Goal: Task Accomplishment & Management: Manage account settings

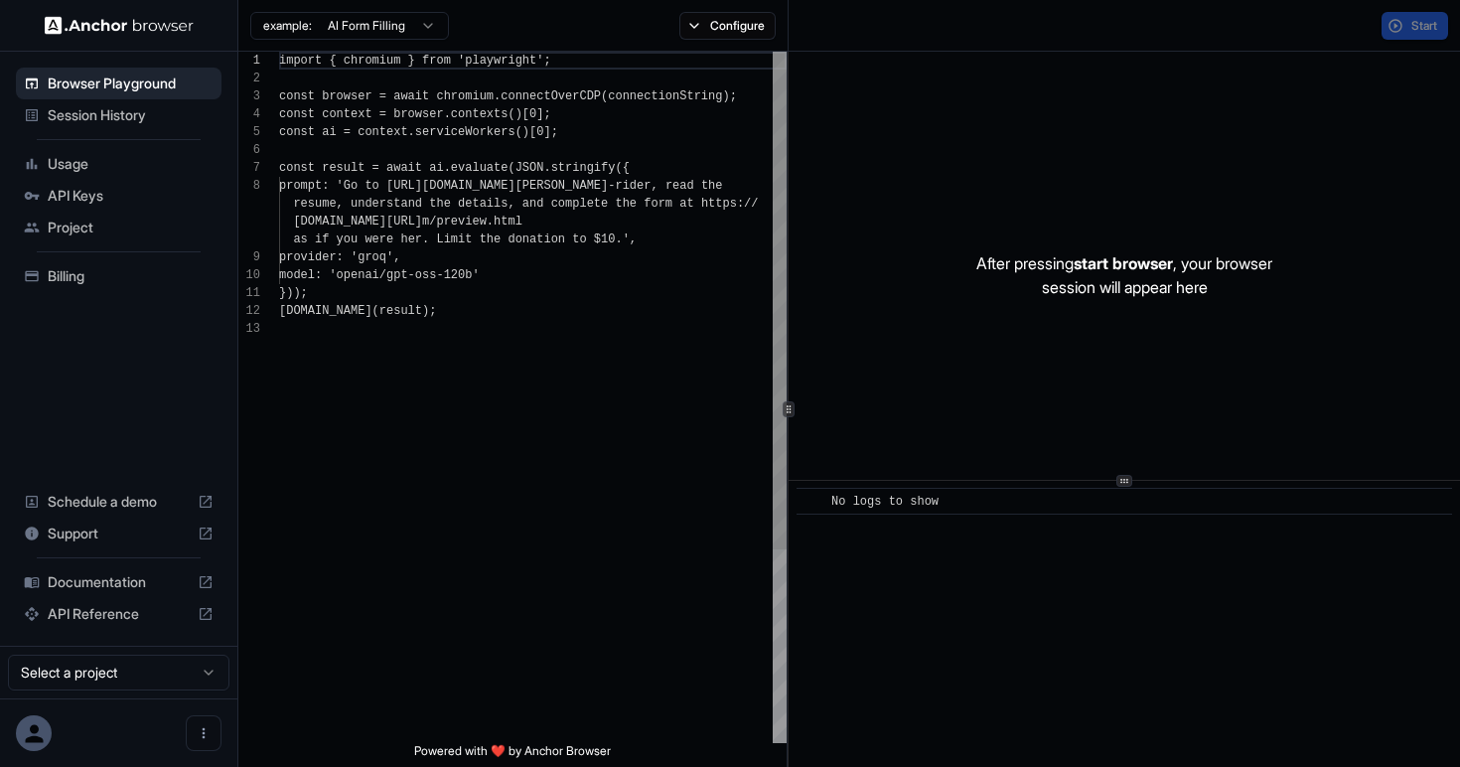
scroll to position [125, 0]
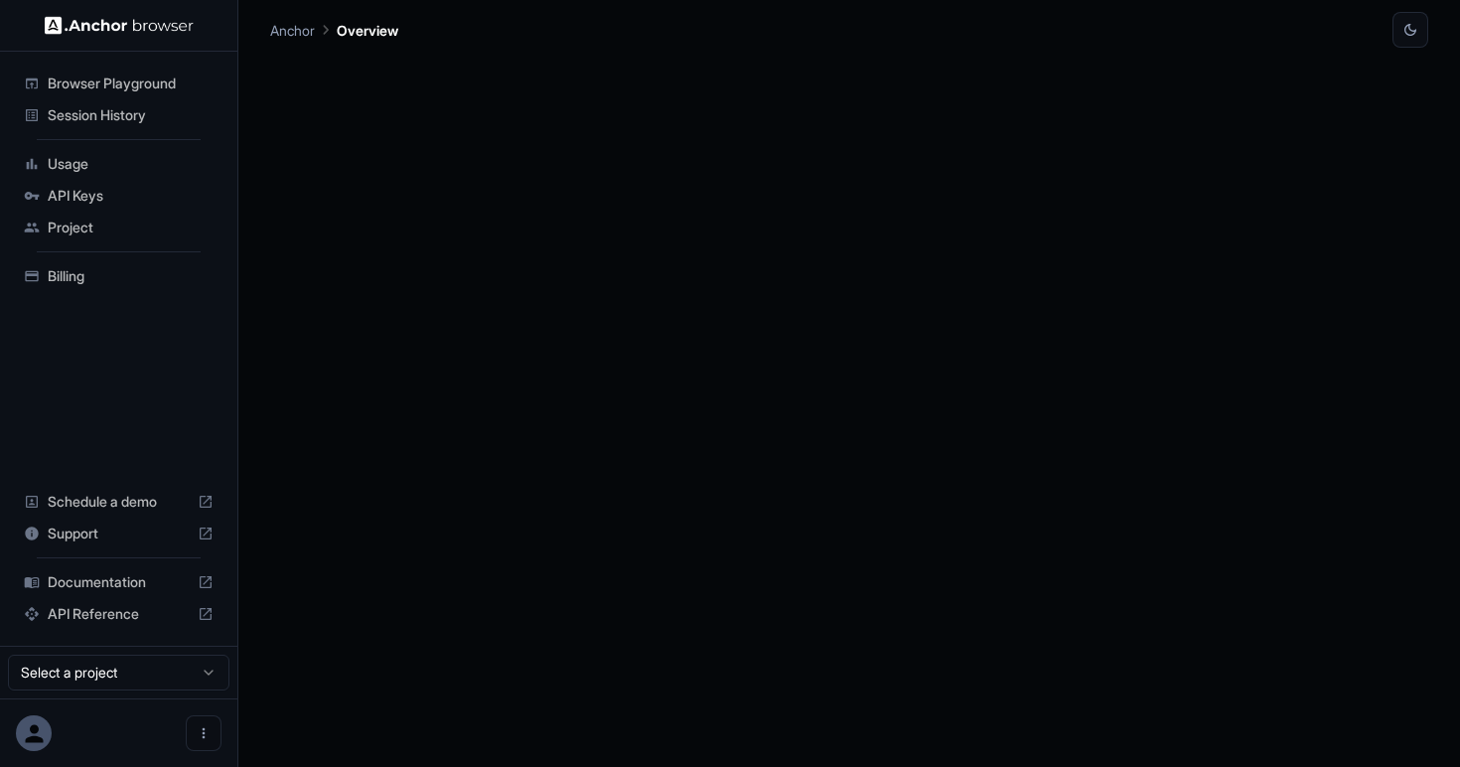
click at [117, 191] on span "API Keys" at bounding box center [131, 196] width 166 height 20
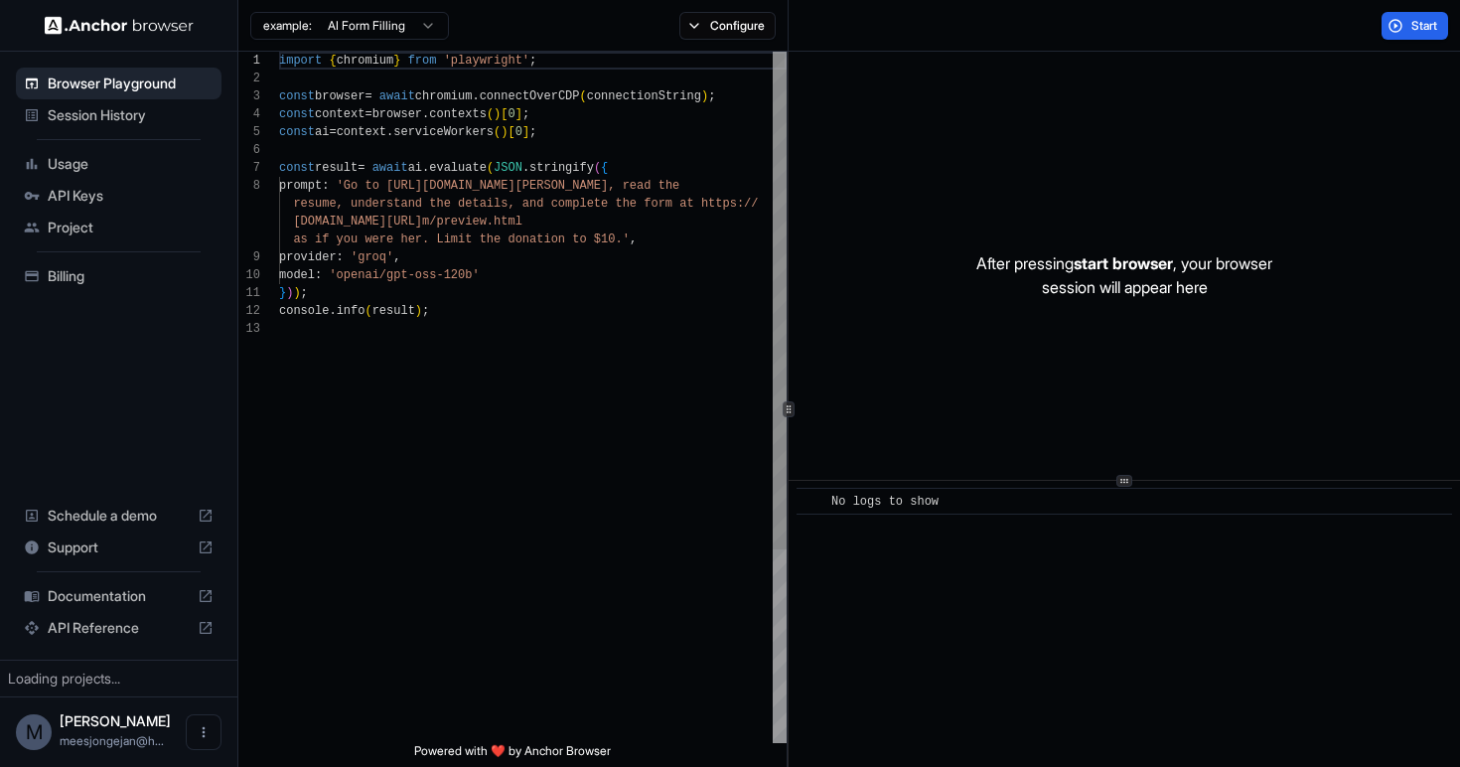
scroll to position [125, 0]
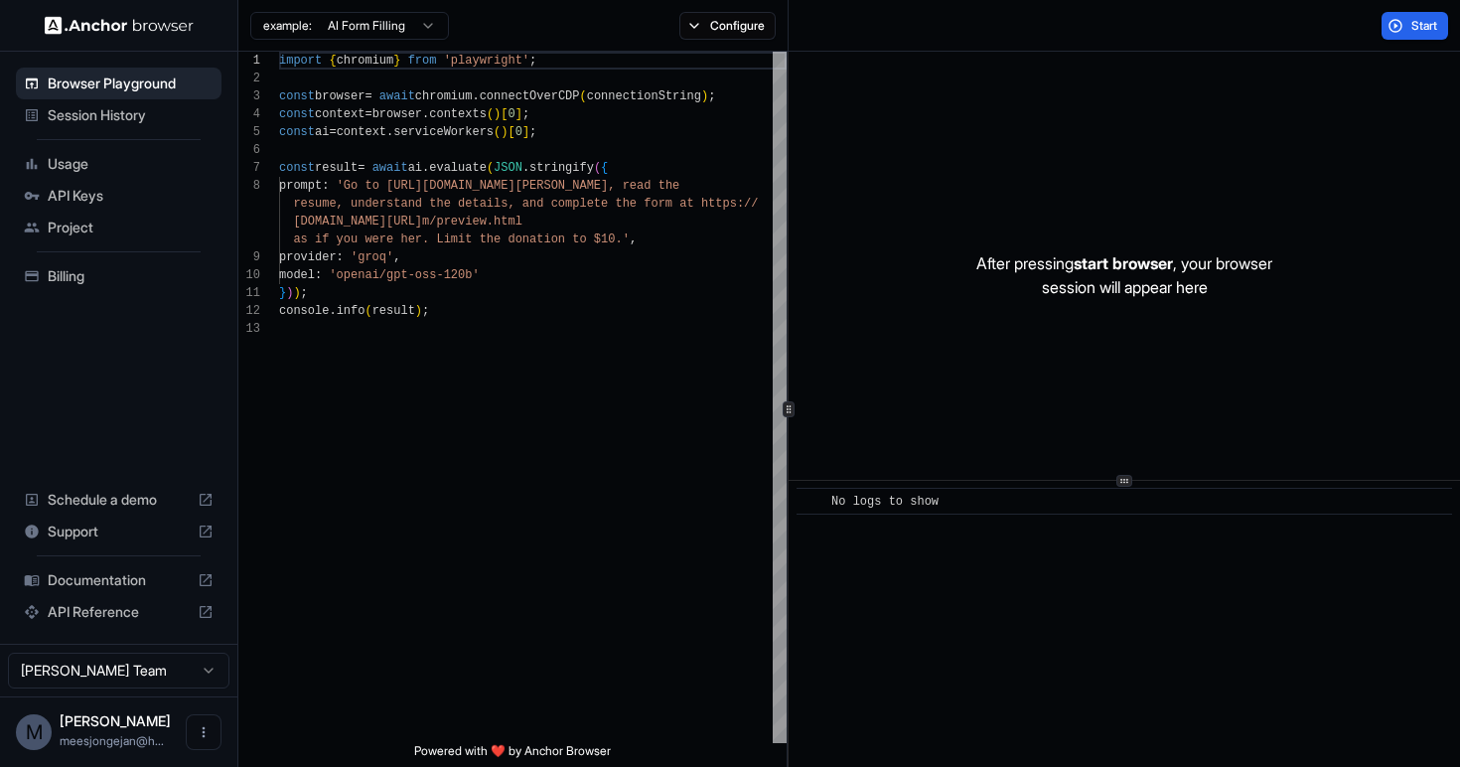
click at [70, 197] on span "API Keys" at bounding box center [131, 196] width 166 height 20
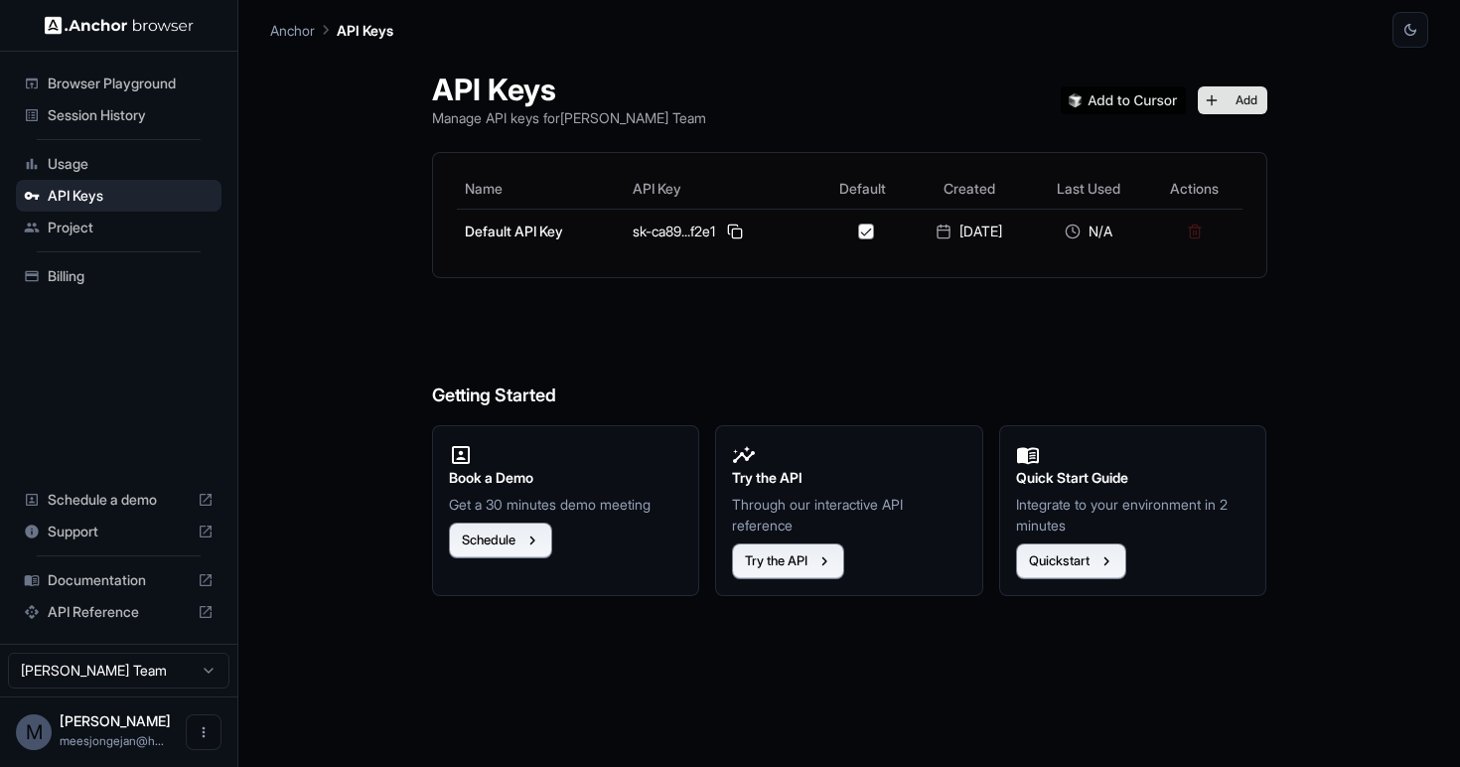
click at [1259, 96] on button "Add" at bounding box center [1233, 100] width 70 height 28
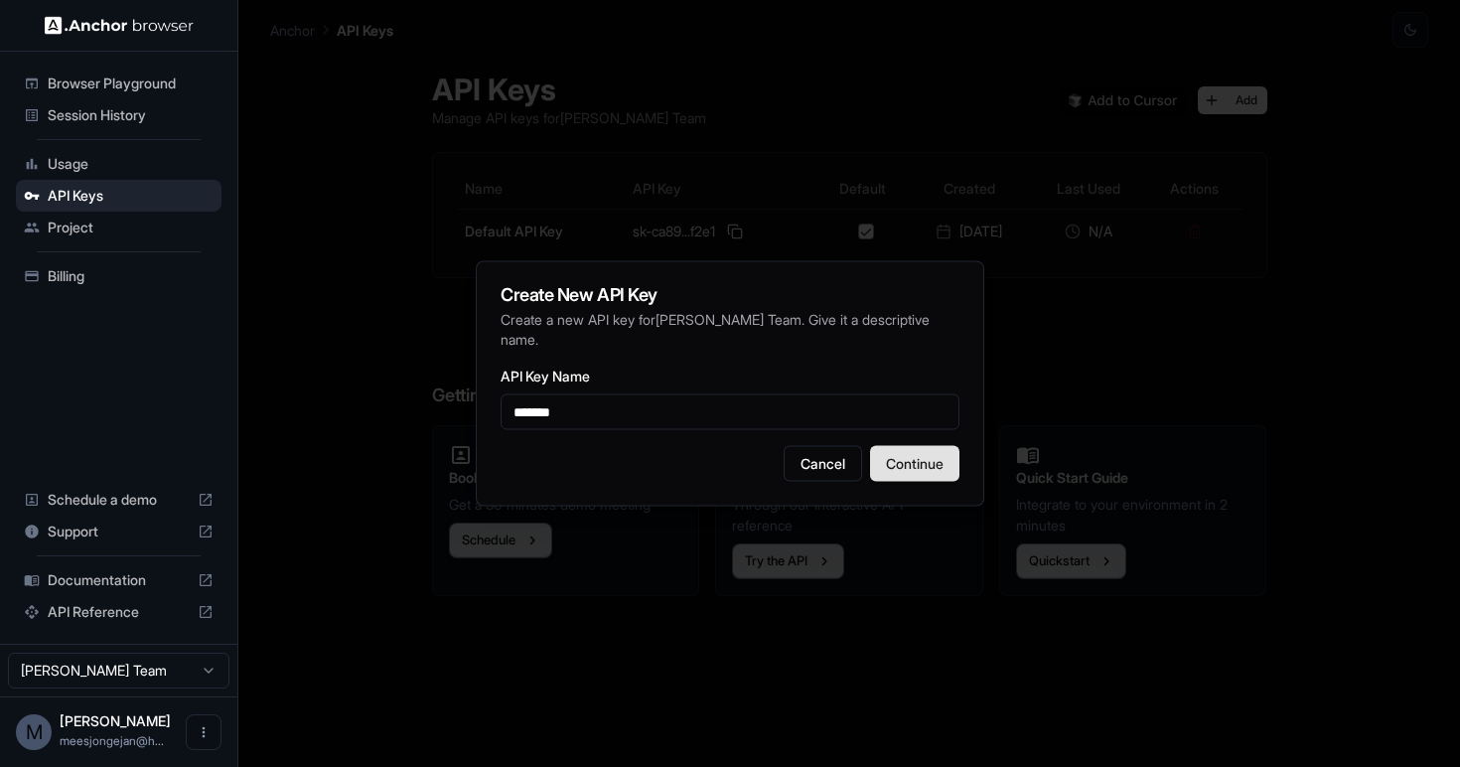
type input "*******"
click at [915, 463] on button "Continue" at bounding box center [914, 464] width 89 height 36
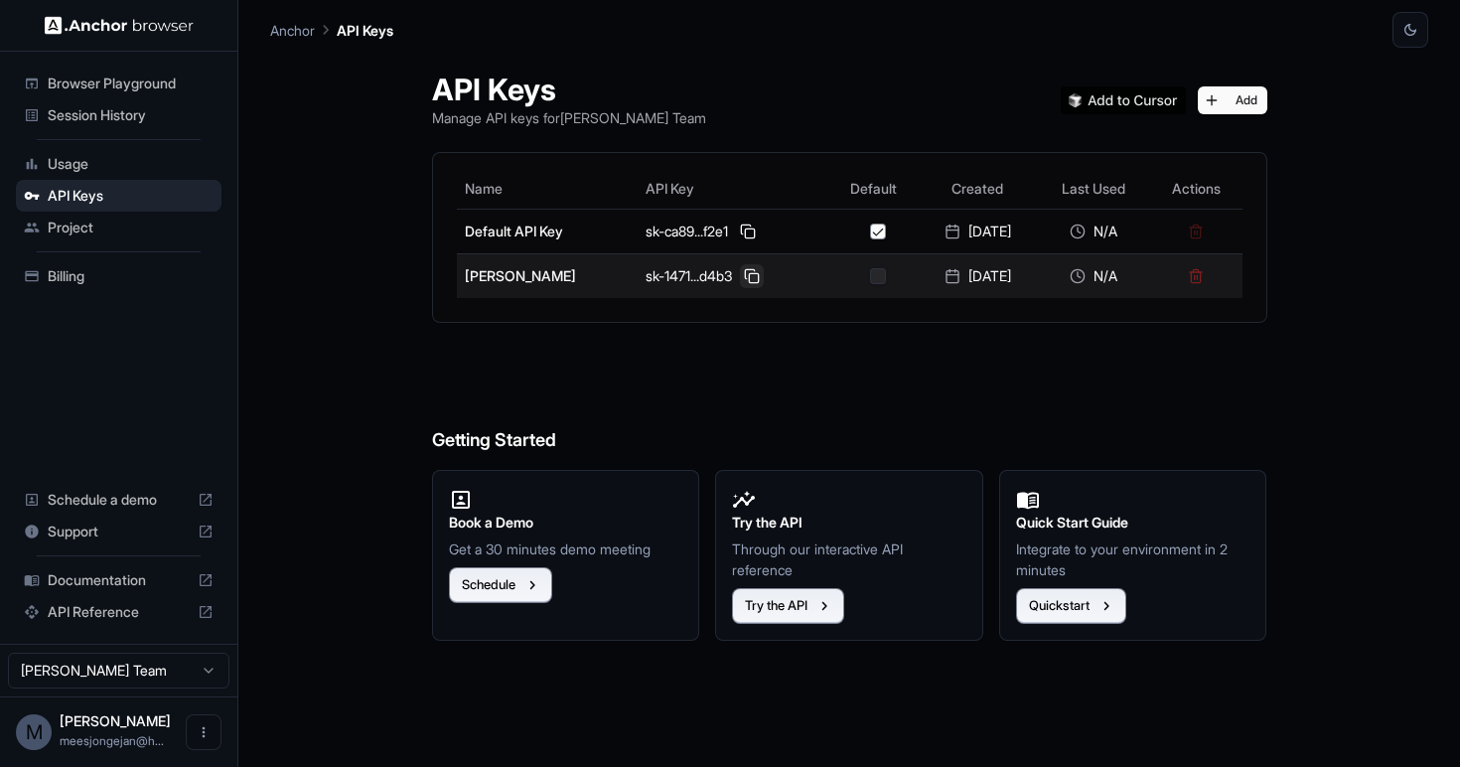
click at [740, 281] on button at bounding box center [752, 276] width 24 height 24
click at [870, 273] on button "button" at bounding box center [878, 276] width 16 height 16
click at [740, 273] on button at bounding box center [752, 276] width 24 height 24
click at [740, 270] on button at bounding box center [752, 276] width 24 height 24
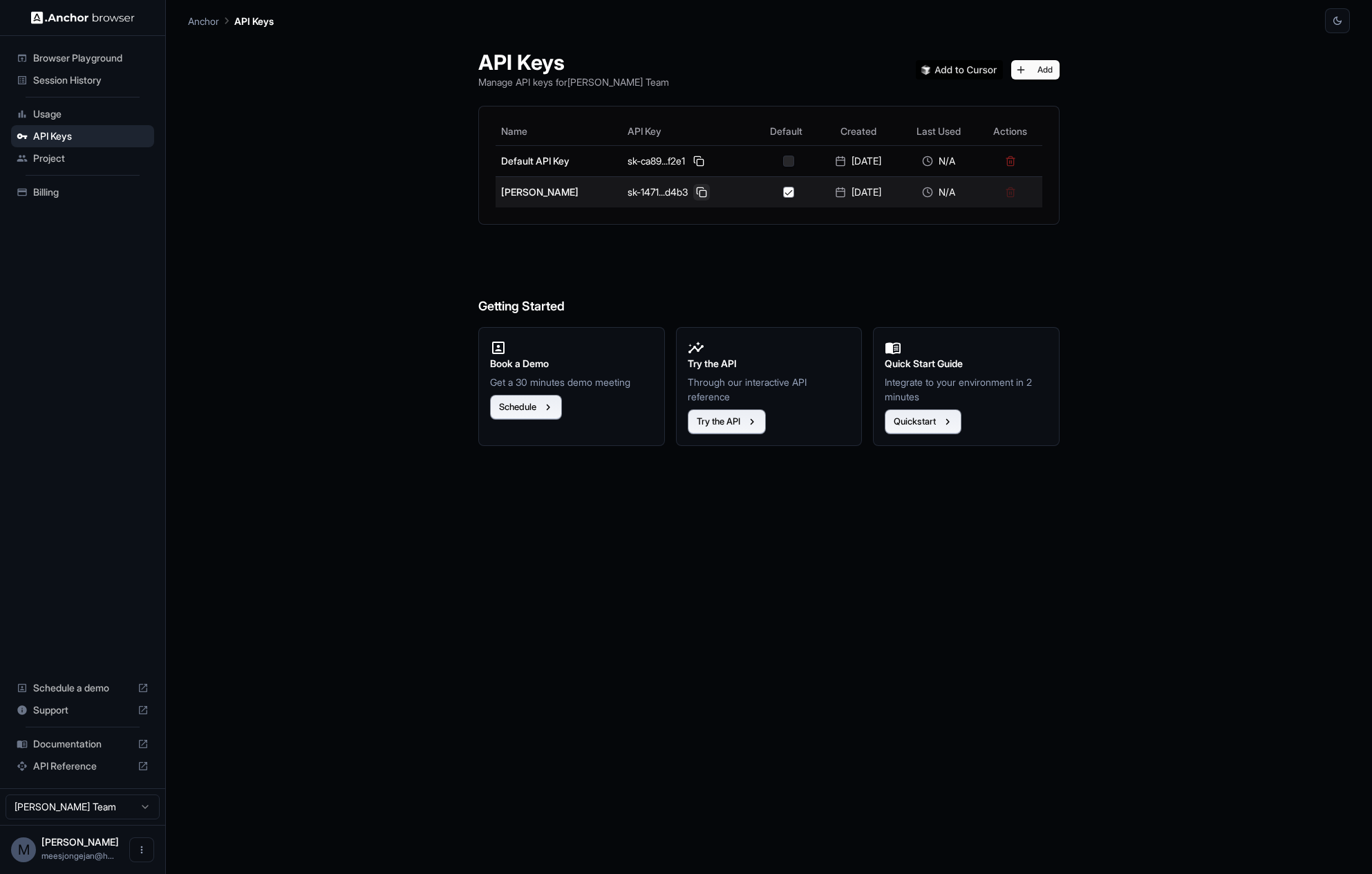
click at [693, 191] on button at bounding box center [701, 192] width 17 height 17
